Goal: Task Accomplishment & Management: Complete application form

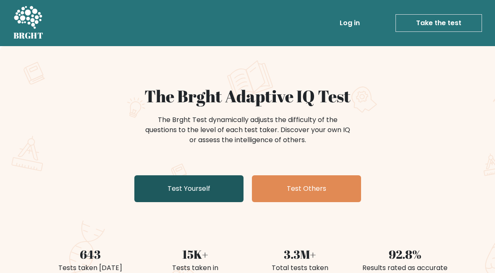
click at [205, 187] on link "Test Yourself" at bounding box center [188, 189] width 109 height 27
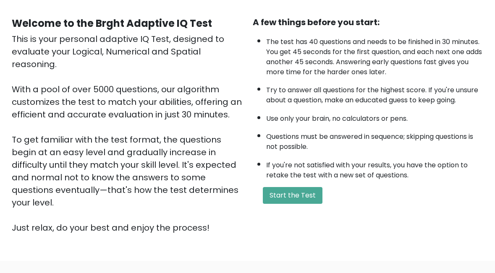
scroll to position [84, 0]
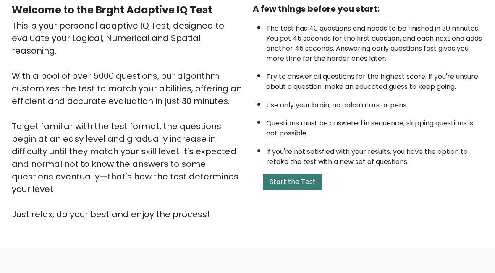
click at [302, 184] on button "Start the Test" at bounding box center [293, 182] width 60 height 17
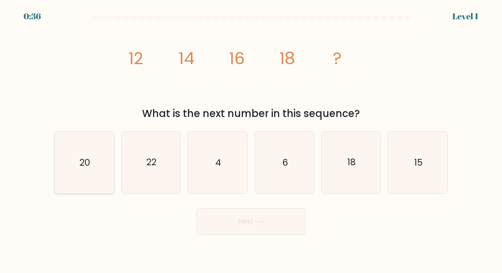
click at [74, 163] on icon "20" at bounding box center [84, 162] width 59 height 59
click at [251, 139] on input "a. 20" at bounding box center [251, 138] width 0 height 2
radio input "true"
click at [278, 226] on button "Next" at bounding box center [250, 221] width 109 height 27
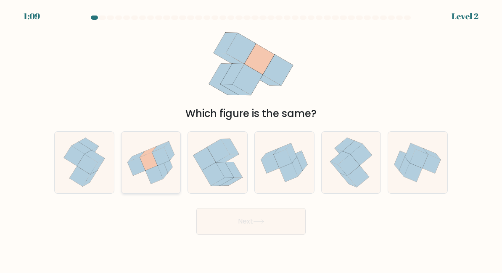
click at [146, 162] on icon at bounding box center [148, 161] width 18 height 18
click at [251, 139] on input "b." at bounding box center [251, 138] width 0 height 2
radio input "true"
click at [272, 225] on button "Next" at bounding box center [250, 221] width 109 height 27
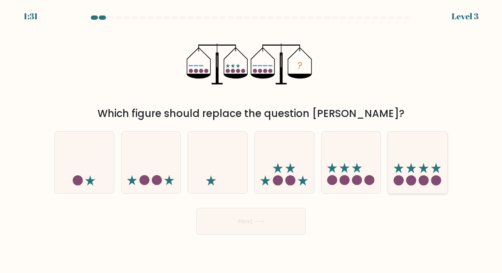
click at [425, 173] on icon at bounding box center [417, 162] width 59 height 49
click at [251, 139] on input "f." at bounding box center [251, 138] width 0 height 2
radio input "true"
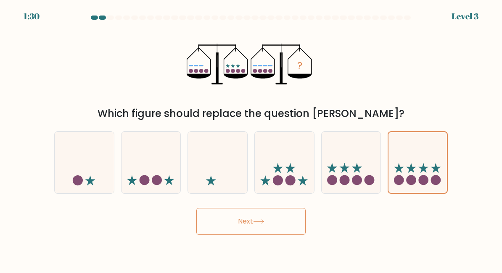
click at [277, 222] on button "Next" at bounding box center [250, 221] width 109 height 27
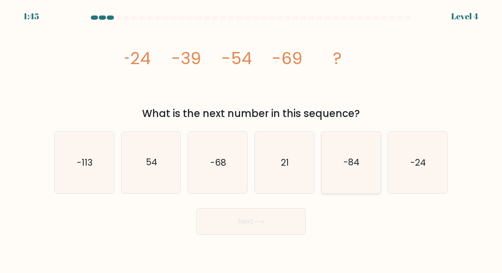
click at [362, 166] on icon "-84" at bounding box center [350, 162] width 59 height 59
click at [251, 139] on input "e. -84" at bounding box center [251, 138] width 0 height 2
radio input "true"
click at [255, 224] on button "Next" at bounding box center [250, 221] width 109 height 27
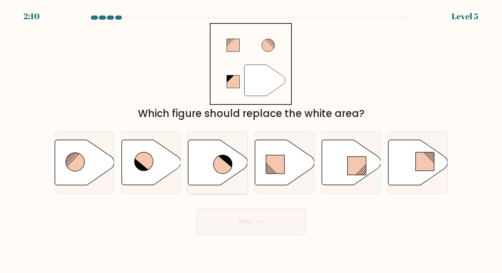
click at [222, 160] on icon at bounding box center [222, 164] width 18 height 18
click at [251, 139] on input "c." at bounding box center [251, 138] width 0 height 2
radio input "true"
drag, startPoint x: 268, startPoint y: 219, endPoint x: 287, endPoint y: 224, distance: 19.5
click at [268, 220] on button "Next" at bounding box center [250, 221] width 109 height 27
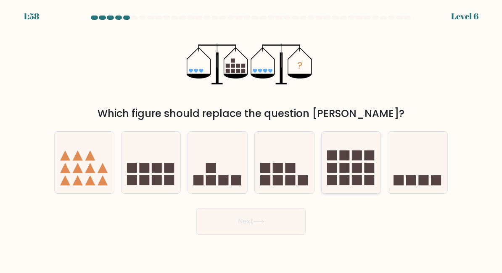
drag, startPoint x: 354, startPoint y: 168, endPoint x: 357, endPoint y: 180, distance: 12.6
click at [354, 168] on rect at bounding box center [357, 168] width 10 height 10
click at [251, 139] on input "e." at bounding box center [251, 138] width 0 height 2
radio input "true"
click at [281, 218] on button "Next" at bounding box center [250, 221] width 109 height 27
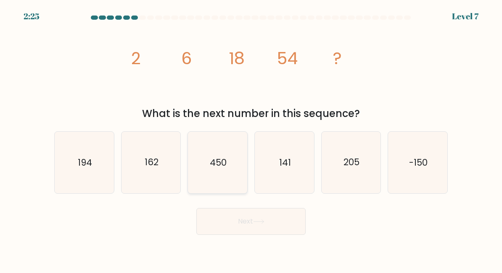
drag, startPoint x: 149, startPoint y: 163, endPoint x: 192, endPoint y: 184, distance: 47.5
click at [149, 163] on text "162" at bounding box center [152, 163] width 14 height 12
click at [251, 139] on input "b. 162" at bounding box center [251, 138] width 0 height 2
radio input "true"
click at [261, 223] on icon at bounding box center [258, 222] width 11 height 5
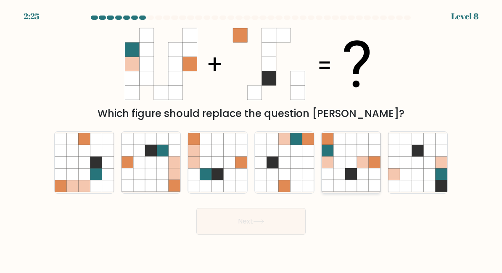
click at [343, 162] on icon at bounding box center [339, 163] width 12 height 12
click at [251, 139] on input "e." at bounding box center [251, 138] width 0 height 2
radio input "true"
click at [268, 219] on button "Next" at bounding box center [250, 221] width 109 height 27
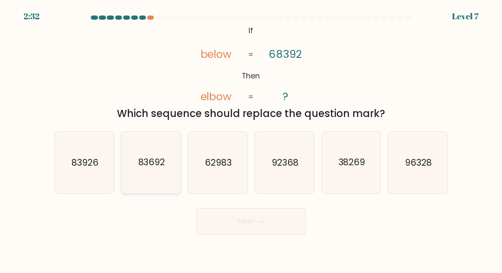
click at [156, 157] on text "83692" at bounding box center [151, 163] width 27 height 12
click at [251, 139] on input "b. 83692" at bounding box center [251, 138] width 0 height 2
radio input "true"
click at [258, 223] on icon at bounding box center [258, 222] width 11 height 5
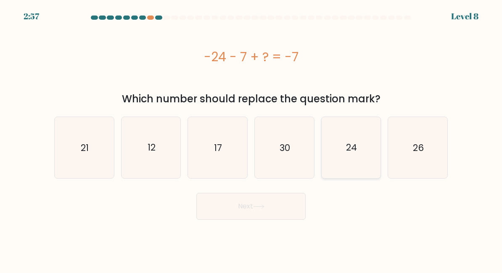
click at [352, 151] on text "24" at bounding box center [351, 148] width 11 height 12
click at [251, 139] on input "e. 24" at bounding box center [251, 138] width 0 height 2
radio input "true"
click at [275, 204] on button "Next" at bounding box center [250, 206] width 109 height 27
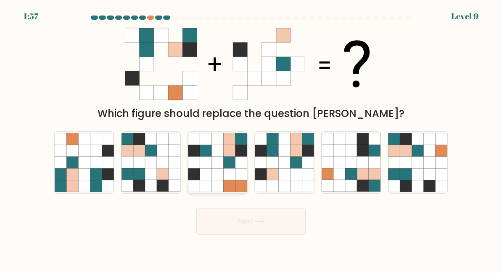
click at [231, 162] on icon at bounding box center [229, 163] width 12 height 12
click at [251, 139] on input "c." at bounding box center [251, 138] width 0 height 2
radio input "true"
drag, startPoint x: 271, startPoint y: 223, endPoint x: 285, endPoint y: 226, distance: 13.7
click at [271, 223] on button "Next" at bounding box center [250, 221] width 109 height 27
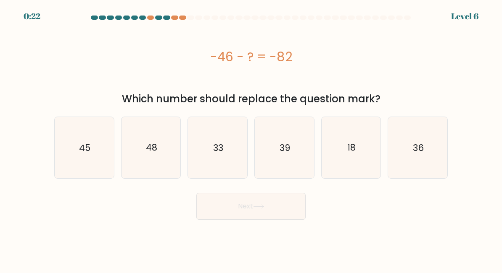
drag, startPoint x: 426, startPoint y: 150, endPoint x: 400, endPoint y: 190, distance: 48.1
click at [426, 150] on icon "36" at bounding box center [417, 147] width 59 height 59
click at [251, 139] on input "f. 36" at bounding box center [251, 138] width 0 height 2
radio input "true"
click at [263, 208] on icon at bounding box center [258, 207] width 11 height 5
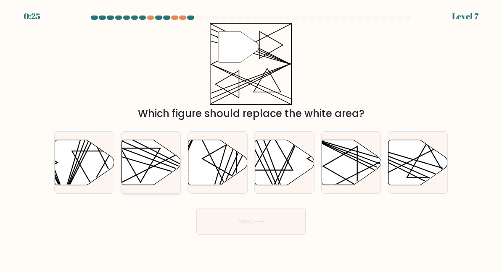
click at [137, 168] on icon at bounding box center [150, 162] width 59 height 45
click at [251, 139] on input "b." at bounding box center [251, 138] width 0 height 2
radio input "true"
click at [248, 228] on button "Next" at bounding box center [250, 221] width 109 height 27
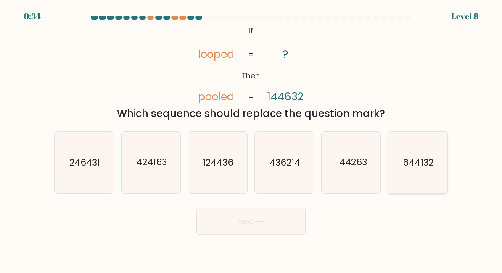
click at [419, 170] on icon "644132" at bounding box center [417, 162] width 59 height 59
click at [251, 139] on input "f. 644132" at bounding box center [251, 138] width 0 height 2
radio input "true"
drag, startPoint x: 242, startPoint y: 223, endPoint x: 257, endPoint y: 228, distance: 15.7
click at [242, 223] on button "Next" at bounding box center [250, 221] width 109 height 27
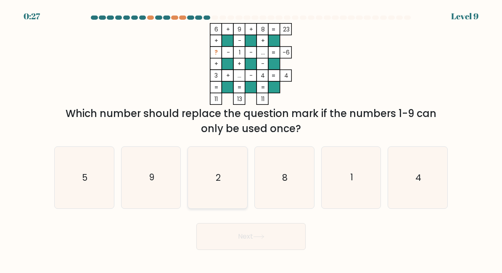
click at [227, 174] on icon "2" at bounding box center [217, 177] width 59 height 59
click at [251, 139] on input "c. 2" at bounding box center [251, 138] width 0 height 2
radio input "true"
click at [273, 234] on button "Next" at bounding box center [250, 236] width 109 height 27
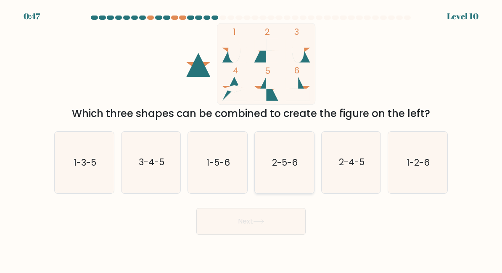
click at [273, 158] on text "2-5-6" at bounding box center [285, 163] width 26 height 12
click at [251, 139] on input "d. 2-5-6" at bounding box center [251, 138] width 0 height 2
radio input "true"
click at [254, 226] on button "Next" at bounding box center [250, 221] width 109 height 27
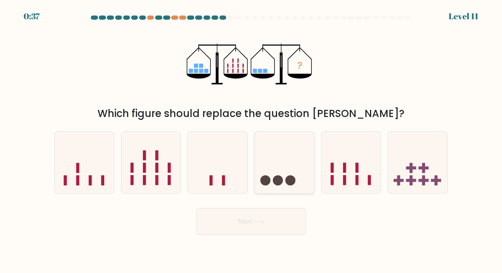
click at [260, 160] on icon at bounding box center [284, 162] width 59 height 49
click at [251, 139] on input "d." at bounding box center [251, 138] width 0 height 2
radio input "true"
click at [279, 227] on button "Next" at bounding box center [250, 221] width 109 height 27
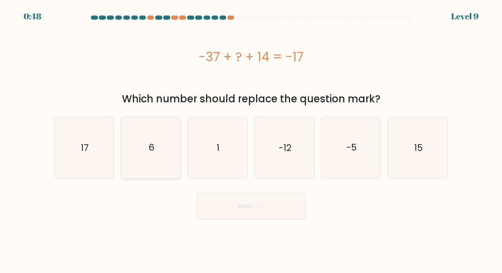
click at [141, 150] on icon "6" at bounding box center [150, 147] width 59 height 59
click at [251, 139] on input "b. 6" at bounding box center [251, 138] width 0 height 2
radio input "true"
click at [268, 210] on button "Next" at bounding box center [250, 206] width 109 height 27
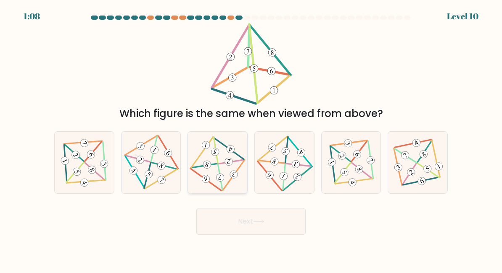
click at [216, 166] on icon at bounding box center [217, 162] width 50 height 49
click at [251, 139] on input "c." at bounding box center [251, 138] width 0 height 2
radio input "true"
click at [260, 222] on icon at bounding box center [258, 222] width 10 height 4
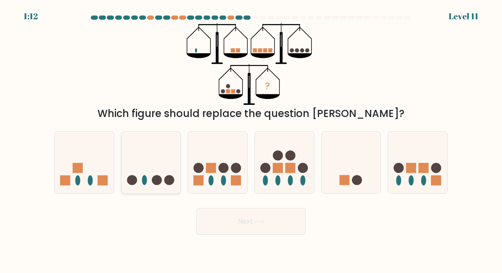
click at [141, 177] on icon at bounding box center [150, 162] width 59 height 49
click at [251, 139] on input "b." at bounding box center [251, 138] width 0 height 2
radio input "true"
click at [250, 225] on button "Next" at bounding box center [250, 221] width 109 height 27
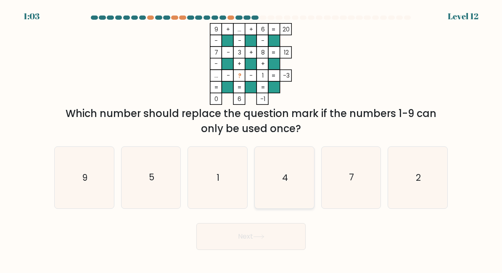
click at [291, 187] on icon "4" at bounding box center [284, 177] width 59 height 59
click at [251, 139] on input "d. 4" at bounding box center [251, 138] width 0 height 2
radio input "true"
click at [254, 235] on button "Next" at bounding box center [250, 236] width 109 height 27
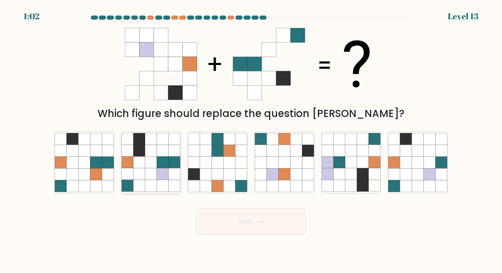
click at [164, 171] on icon at bounding box center [163, 175] width 12 height 12
click at [251, 139] on input "b." at bounding box center [251, 138] width 0 height 2
radio input "true"
click at [250, 223] on button "Next" at bounding box center [250, 221] width 109 height 27
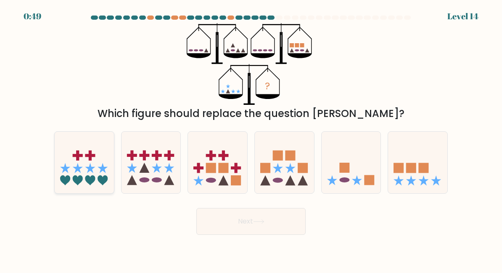
click at [81, 173] on icon at bounding box center [84, 162] width 59 height 49
click at [251, 139] on input "a." at bounding box center [251, 138] width 0 height 2
radio input "true"
click at [248, 219] on button "Next" at bounding box center [250, 221] width 109 height 27
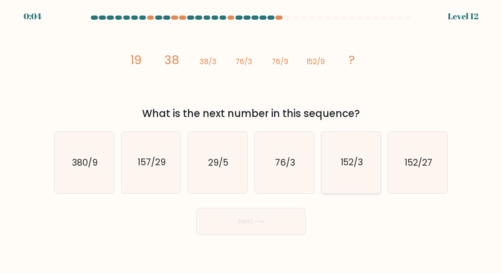
drag, startPoint x: 351, startPoint y: 150, endPoint x: 350, endPoint y: 188, distance: 38.2
click at [351, 151] on icon "152/3" at bounding box center [350, 162] width 59 height 59
click at [272, 208] on button "Next" at bounding box center [250, 221] width 109 height 27
click at [281, 219] on button "Next" at bounding box center [250, 221] width 109 height 27
click at [359, 183] on icon "152/3" at bounding box center [350, 162] width 59 height 59
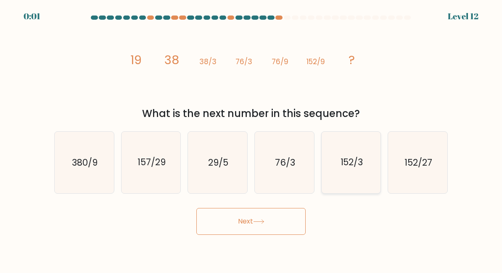
click at [251, 139] on input "e. 152/3" at bounding box center [251, 138] width 0 height 2
radio input "true"
click at [288, 226] on button "Next" at bounding box center [250, 221] width 109 height 27
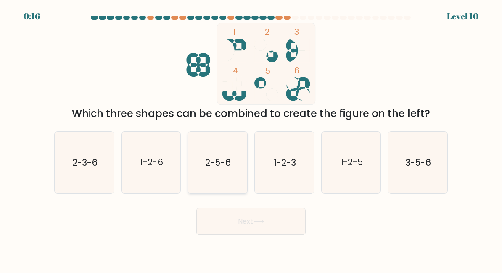
click at [215, 158] on text "2-5-6" at bounding box center [218, 163] width 26 height 12
click at [251, 139] on input "c. 2-5-6" at bounding box center [251, 138] width 0 height 2
radio input "true"
click at [253, 221] on button "Next" at bounding box center [250, 221] width 109 height 27
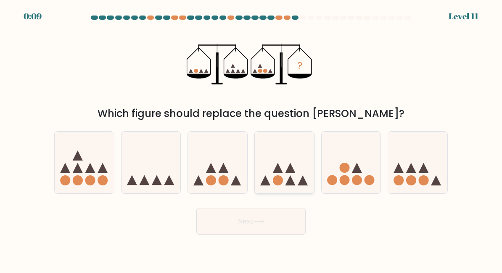
click at [275, 165] on icon at bounding box center [284, 162] width 59 height 49
click at [251, 139] on input "d." at bounding box center [251, 138] width 0 height 2
radio input "true"
click at [268, 225] on button "Next" at bounding box center [250, 221] width 109 height 27
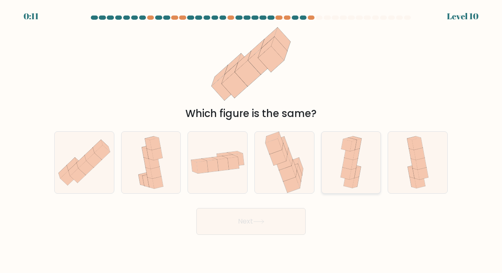
click at [364, 166] on icon at bounding box center [351, 162] width 28 height 61
click at [251, 139] on input "e." at bounding box center [251, 138] width 0 height 2
radio input "true"
click at [288, 221] on button "Next" at bounding box center [250, 221] width 109 height 27
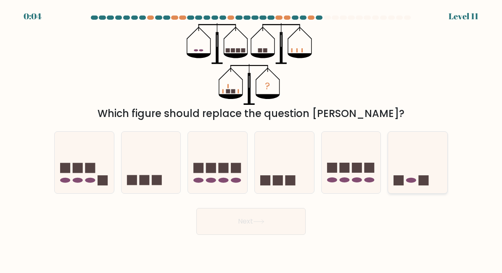
click at [417, 176] on icon at bounding box center [417, 162] width 59 height 49
click at [251, 139] on input "f." at bounding box center [251, 138] width 0 height 2
radio input "true"
click at [284, 221] on button "Next" at bounding box center [250, 221] width 109 height 27
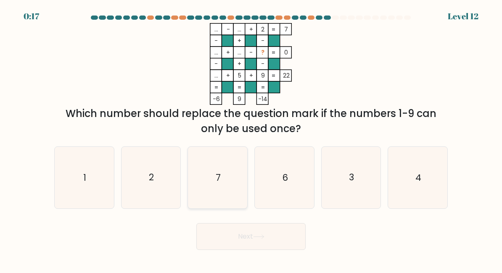
click at [224, 184] on icon "7" at bounding box center [217, 177] width 59 height 59
click at [251, 139] on input "c. 7" at bounding box center [251, 138] width 0 height 2
radio input "true"
click at [268, 236] on button "Next" at bounding box center [250, 236] width 109 height 27
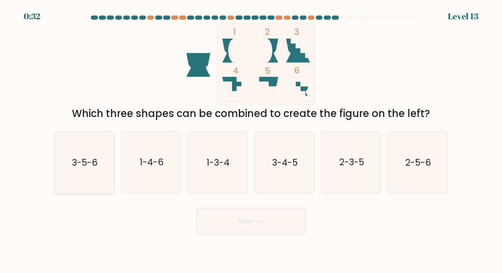
click at [90, 166] on text "3-5-6" at bounding box center [85, 163] width 26 height 12
click at [251, 139] on input "a. 3-5-6" at bounding box center [251, 138] width 0 height 2
radio input "true"
click at [259, 223] on icon at bounding box center [258, 222] width 11 height 5
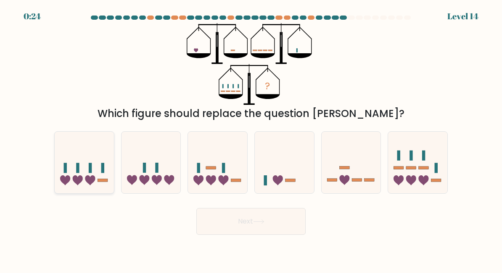
click at [82, 174] on icon at bounding box center [84, 162] width 59 height 49
click at [251, 139] on input "a." at bounding box center [251, 138] width 0 height 2
radio input "true"
click at [245, 223] on button "Next" at bounding box center [250, 221] width 109 height 27
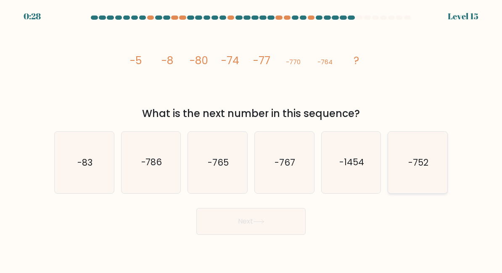
click at [412, 153] on icon "-752" at bounding box center [417, 162] width 59 height 59
click at [251, 139] on input "f. -752" at bounding box center [251, 138] width 0 height 2
radio input "true"
click at [259, 223] on icon at bounding box center [258, 222] width 11 height 5
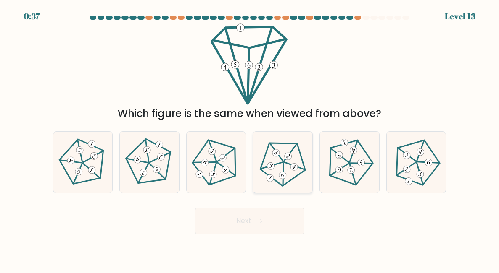
click at [281, 160] on 448 at bounding box center [276, 153] width 21 height 18
click at [250, 139] on input "d." at bounding box center [250, 138] width 0 height 2
radio input "true"
click at [271, 221] on button "Next" at bounding box center [249, 221] width 109 height 27
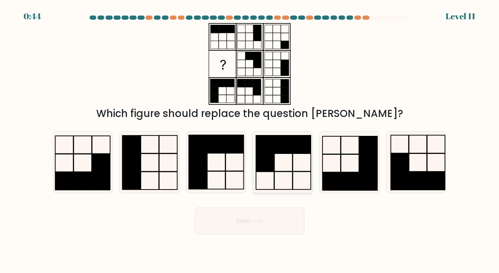
click at [275, 160] on icon at bounding box center [282, 162] width 59 height 59
click at [250, 139] on input "d." at bounding box center [250, 138] width 0 height 2
radio input "true"
click at [274, 221] on button "Next" at bounding box center [249, 221] width 109 height 27
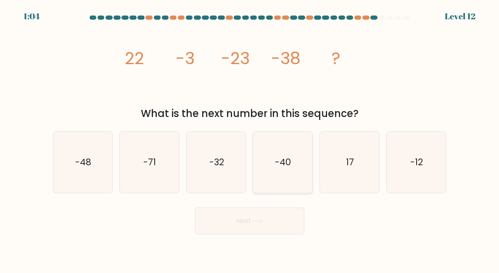
click at [289, 171] on icon "-40" at bounding box center [282, 162] width 59 height 59
click at [250, 139] on input "d. -40" at bounding box center [250, 138] width 0 height 2
radio input "true"
click at [263, 224] on button "Next" at bounding box center [249, 221] width 109 height 27
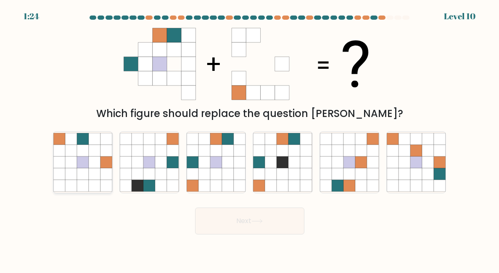
click at [91, 149] on icon at bounding box center [95, 151] width 12 height 12
click at [250, 139] on input "a." at bounding box center [250, 138] width 0 height 2
radio input "true"
click at [238, 224] on button "Next" at bounding box center [249, 221] width 109 height 27
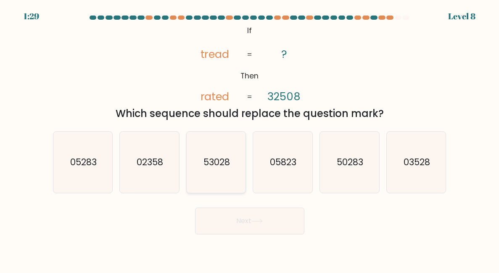
click at [223, 162] on text "53028" at bounding box center [216, 162] width 26 height 12
click at [250, 139] on input "c. 53028" at bounding box center [250, 138] width 0 height 2
radio input "true"
click at [253, 223] on icon at bounding box center [256, 221] width 11 height 5
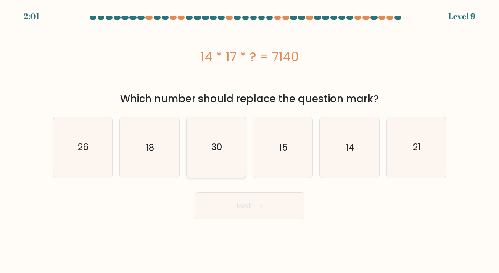
click at [200, 141] on icon "30" at bounding box center [216, 147] width 59 height 59
click at [250, 139] on input "c. 30" at bounding box center [250, 138] width 0 height 2
radio input "true"
click at [247, 202] on button "Next" at bounding box center [249, 206] width 109 height 27
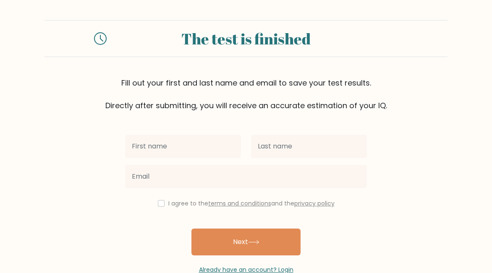
click at [209, 150] on input "text" at bounding box center [183, 147] width 116 height 24
type input "Jasmina"
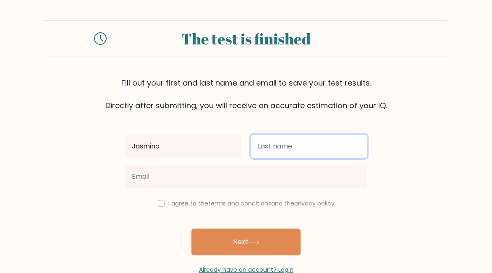
click at [264, 149] on input "text" at bounding box center [309, 147] width 116 height 24
type input "[PERSON_NAME]"
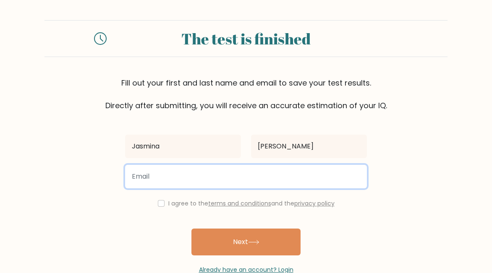
click at [285, 176] on input "email" at bounding box center [246, 177] width 242 height 24
type input "[EMAIL_ADDRESS][DOMAIN_NAME]"
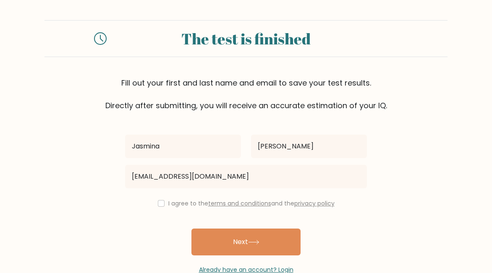
click at [379, 223] on form "The test is finished Fill out your first and last name and email to save your t…" at bounding box center [246, 147] width 492 height 255
click at [160, 205] on input "checkbox" at bounding box center [161, 203] width 7 height 7
checkbox input "true"
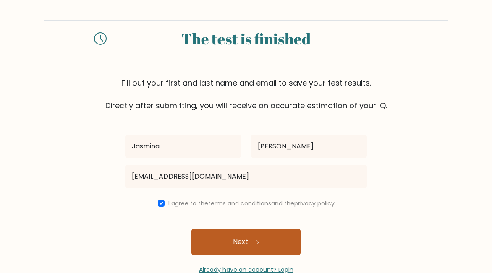
click at [238, 242] on button "Next" at bounding box center [246, 242] width 109 height 27
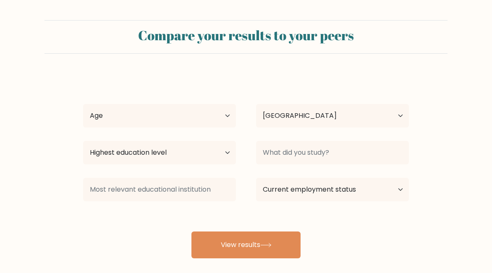
select select "HR"
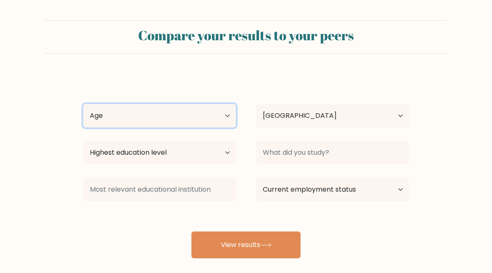
click at [176, 122] on select "Age Under [DEMOGRAPHIC_DATA] [DEMOGRAPHIC_DATA] [DEMOGRAPHIC_DATA] [DEMOGRAPHIC…" at bounding box center [159, 116] width 153 height 24
select select "45_54"
click at [83, 104] on select "Age Under [DEMOGRAPHIC_DATA] [DEMOGRAPHIC_DATA] [DEMOGRAPHIC_DATA] [DEMOGRAPHIC…" at bounding box center [159, 116] width 153 height 24
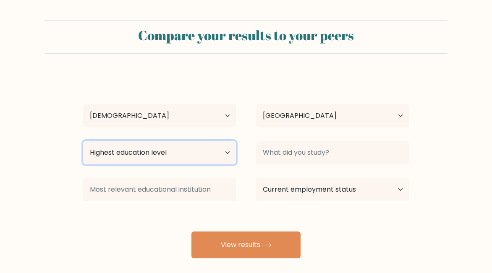
click at [200, 154] on select "Highest education level No schooling Primary Lower Secondary Upper Secondary Oc…" at bounding box center [159, 153] width 153 height 24
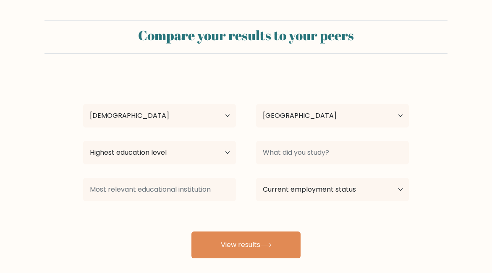
click at [9, 110] on form "Compare your results to your peers Jasmina Križančić Pitra Age Under 18 years o…" at bounding box center [246, 139] width 492 height 239
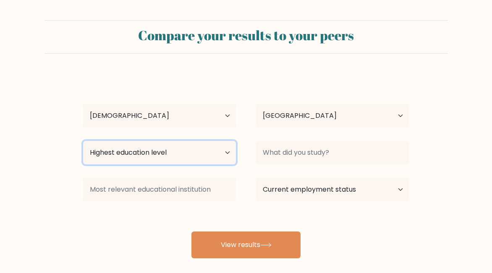
click at [230, 154] on select "Highest education level No schooling Primary Lower Secondary Upper Secondary Oc…" at bounding box center [159, 153] width 153 height 24
select select "upper_secondary"
click at [83, 141] on select "Highest education level No schooling Primary Lower Secondary Upper Secondary Oc…" at bounding box center [159, 153] width 153 height 24
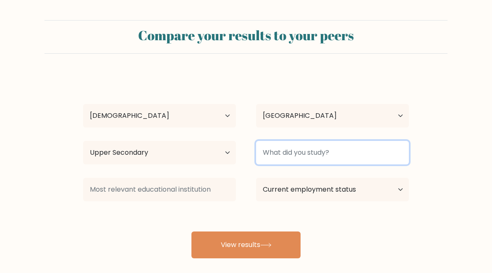
click at [289, 156] on input at bounding box center [332, 153] width 153 height 24
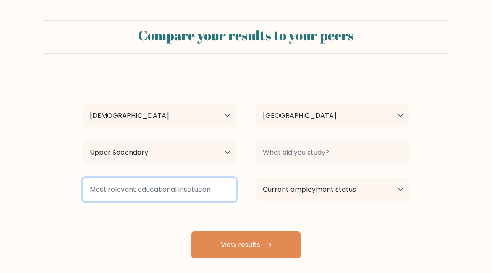
click at [227, 191] on input at bounding box center [159, 190] width 153 height 24
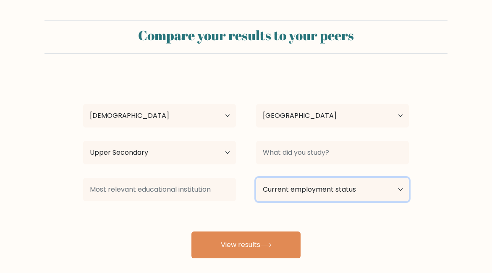
click at [300, 195] on select "Current employment status Employed Student Retired Other / prefer not to answer" at bounding box center [332, 190] width 153 height 24
select select "employed"
click at [256, 178] on select "Current employment status Employed Student Retired Other / prefer not to answer" at bounding box center [332, 190] width 153 height 24
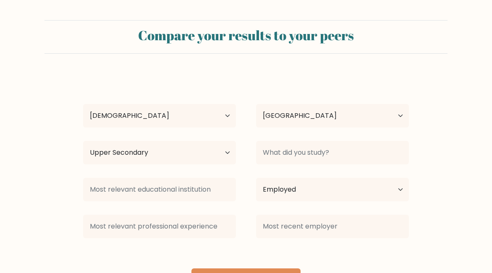
click at [365, 247] on div "Jasmina Križančić Pitra Age Under 18 years old 18-24 years old 25-34 years old …" at bounding box center [246, 185] width 336 height 222
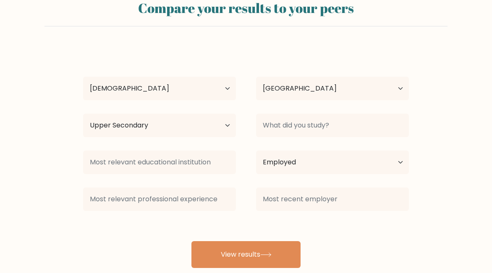
scroll to position [42, 0]
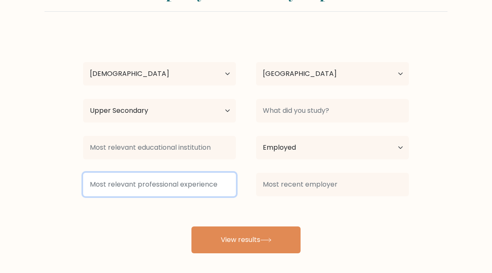
click at [129, 187] on input at bounding box center [159, 185] width 153 height 24
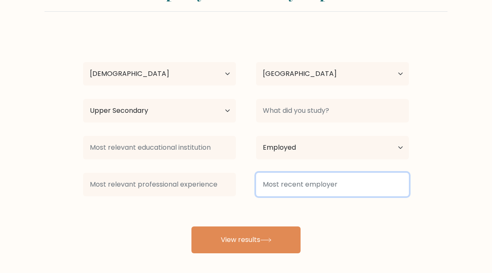
click at [289, 186] on input at bounding box center [332, 185] width 153 height 24
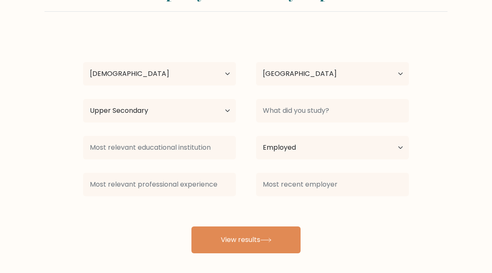
click at [317, 233] on div "Jasmina Križančić Pitra Age Under 18 years old 18-24 years old 25-34 years old …" at bounding box center [246, 143] width 336 height 222
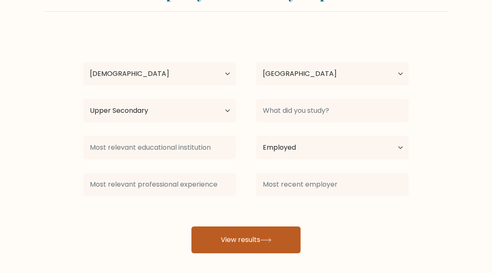
click at [268, 236] on button "View results" at bounding box center [246, 240] width 109 height 27
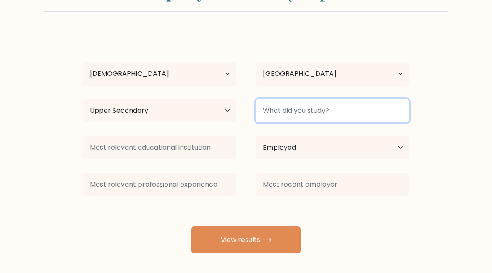
click at [289, 122] on input at bounding box center [332, 111] width 153 height 24
click at [289, 117] on input at bounding box center [332, 111] width 153 height 24
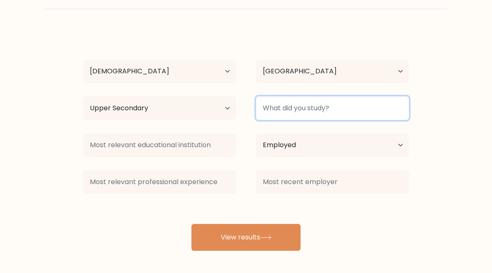
scroll to position [45, 0]
click at [323, 114] on input at bounding box center [332, 108] width 153 height 24
drag, startPoint x: 377, startPoint y: 106, endPoint x: 319, endPoint y: 102, distance: 58.1
click at [374, 106] on input at bounding box center [332, 108] width 153 height 24
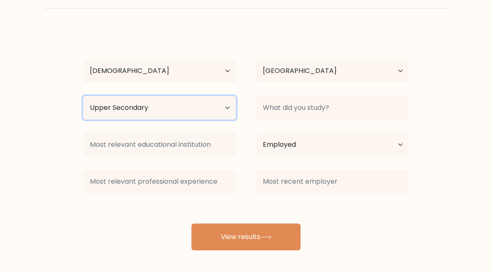
click at [227, 110] on select "Highest education level No schooling Primary Lower Secondary Upper Secondary Oc…" at bounding box center [159, 108] width 153 height 24
select select "lower_secondary"
click at [83, 96] on select "Highest education level No schooling Primary Lower Secondary Upper Secondary Oc…" at bounding box center [159, 108] width 153 height 24
click at [419, 208] on form "Compare your results to your peers Jasmina Križančić Pitra Age Under 18 years o…" at bounding box center [246, 113] width 492 height 276
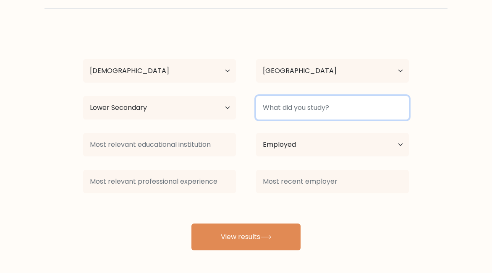
click at [320, 107] on input at bounding box center [332, 108] width 153 height 24
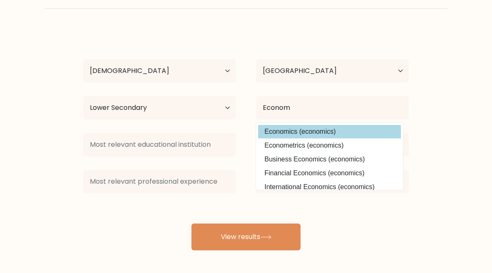
click at [324, 132] on option "Economics (economics)" at bounding box center [329, 131] width 143 height 13
type input "Economics"
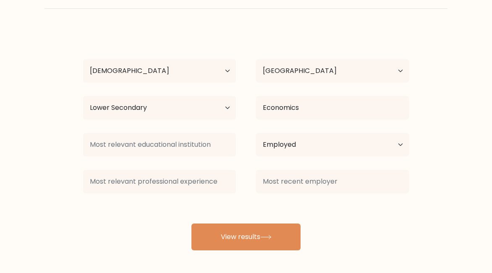
click at [383, 213] on div "Jasmina Križančić Pitra Age Under 18 years old 18-24 years old 25-34 years old …" at bounding box center [246, 140] width 336 height 222
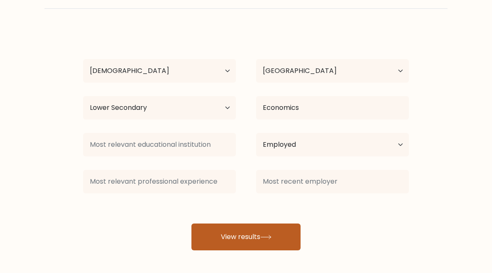
click at [291, 239] on button "View results" at bounding box center [246, 237] width 109 height 27
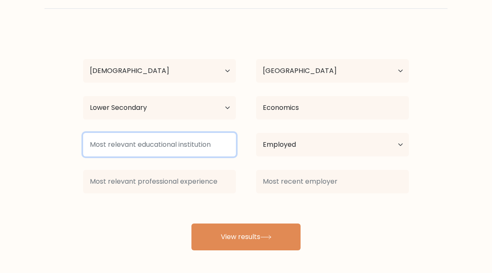
click at [161, 142] on input at bounding box center [159, 145] width 153 height 24
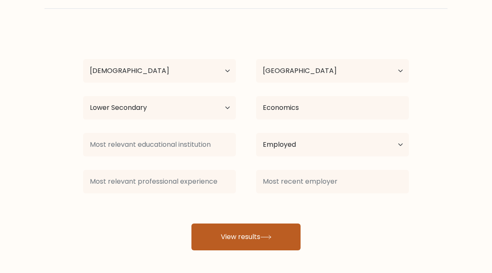
click at [252, 242] on button "View results" at bounding box center [246, 237] width 109 height 27
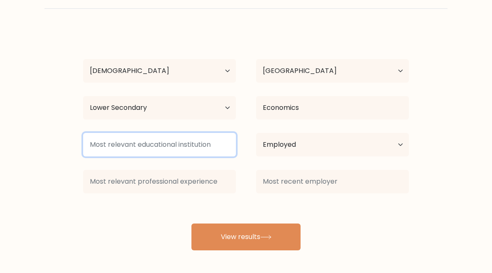
drag, startPoint x: 218, startPoint y: 145, endPoint x: 82, endPoint y: 145, distance: 136.1
click at [81, 144] on div at bounding box center [159, 145] width 173 height 30
drag, startPoint x: 90, startPoint y: 145, endPoint x: 257, endPoint y: 151, distance: 166.9
click at [250, 154] on div "Current employment status Employed Student Retired Other / prefer not to answer" at bounding box center [246, 145] width 346 height 30
click at [170, 144] on input at bounding box center [159, 145] width 153 height 24
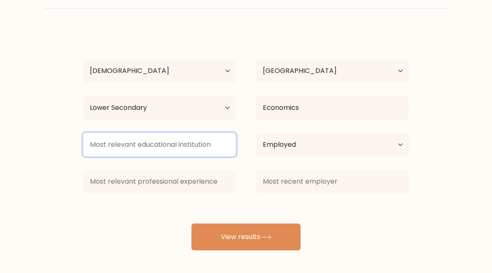
click at [168, 146] on input at bounding box center [159, 145] width 153 height 24
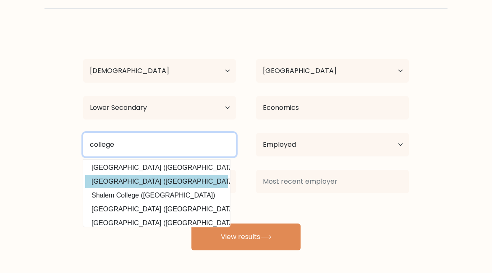
scroll to position [0, 0]
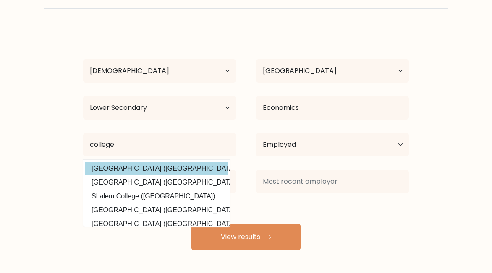
click at [167, 168] on option "GEA College (Slovenia)" at bounding box center [156, 168] width 143 height 13
type input "[GEOGRAPHIC_DATA]"
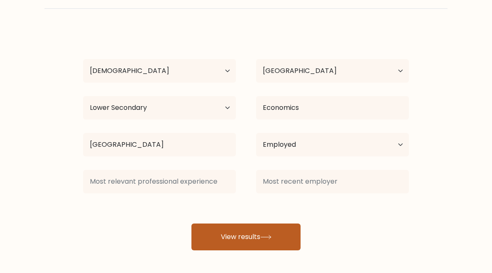
click at [247, 236] on button "View results" at bounding box center [246, 237] width 109 height 27
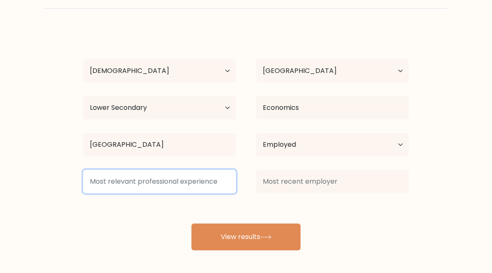
click at [146, 186] on input at bounding box center [159, 182] width 153 height 24
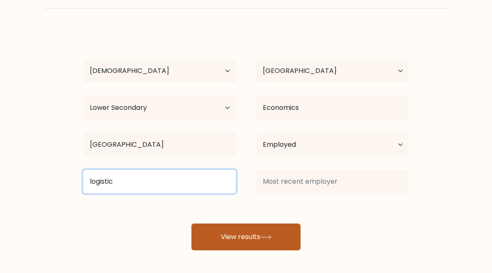
type input "logistic"
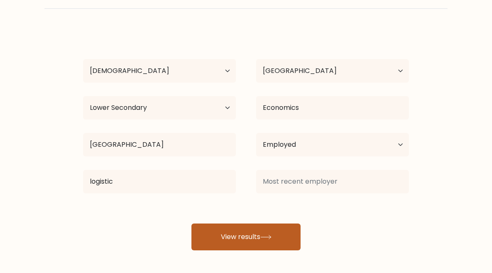
click at [230, 230] on button "View results" at bounding box center [246, 237] width 109 height 27
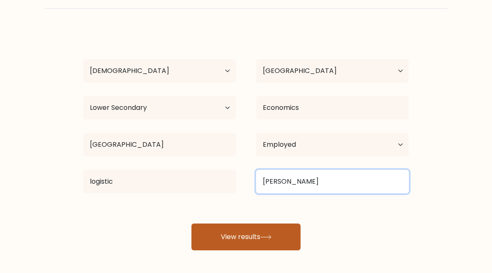
type input "amte"
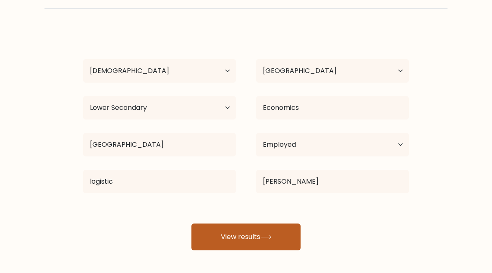
click at [258, 236] on button "View results" at bounding box center [246, 237] width 109 height 27
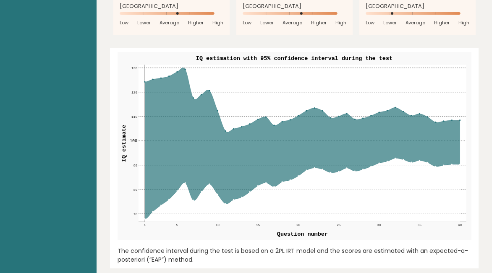
scroll to position [1050, 0]
